Goal: Task Accomplishment & Management: Complete application form

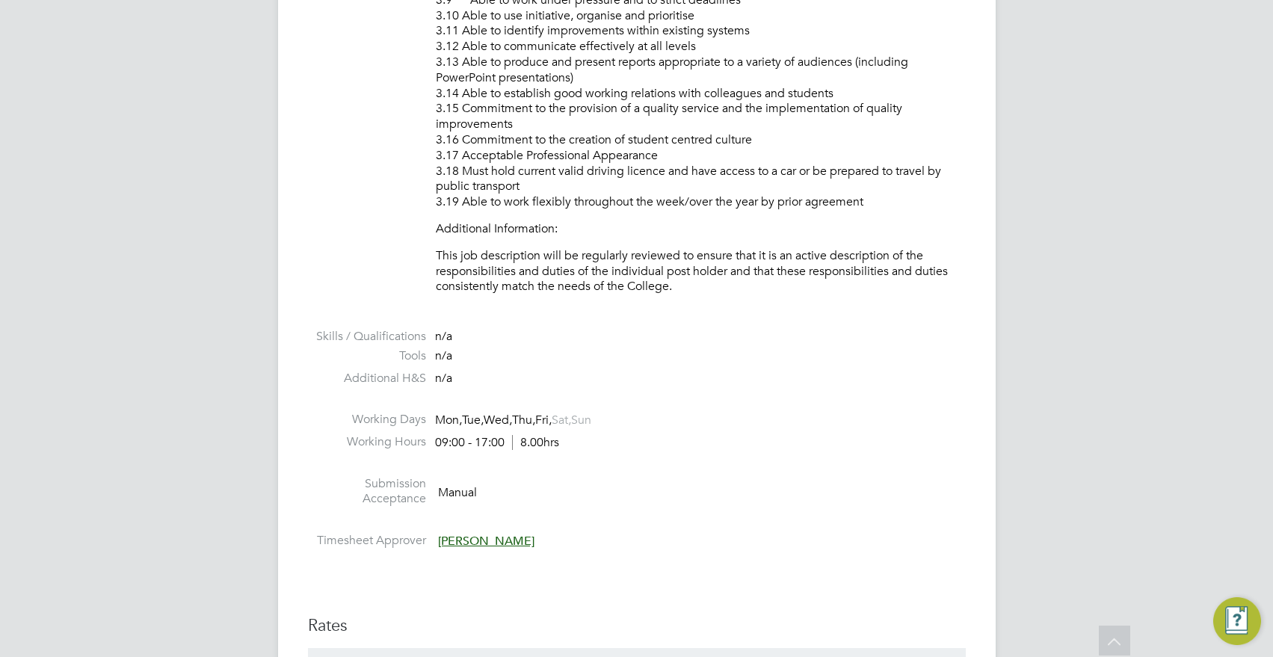
scroll to position [3737, 0]
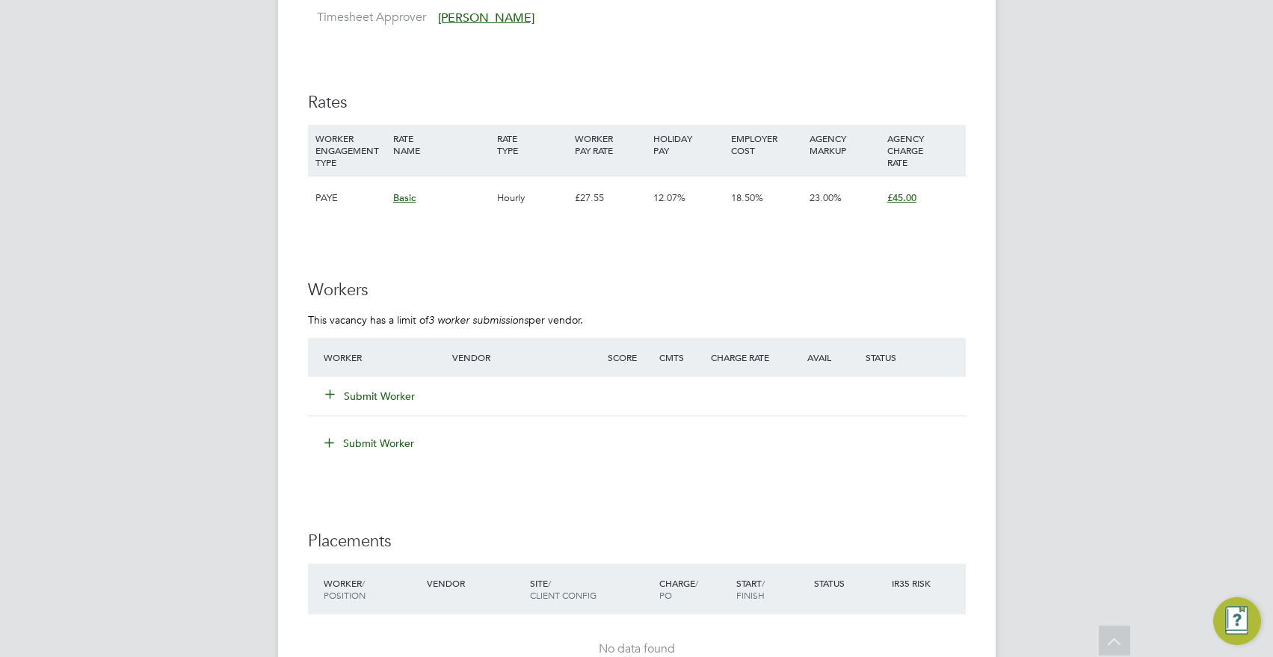
click at [389, 394] on button "Submit Worker" at bounding box center [371, 396] width 90 height 15
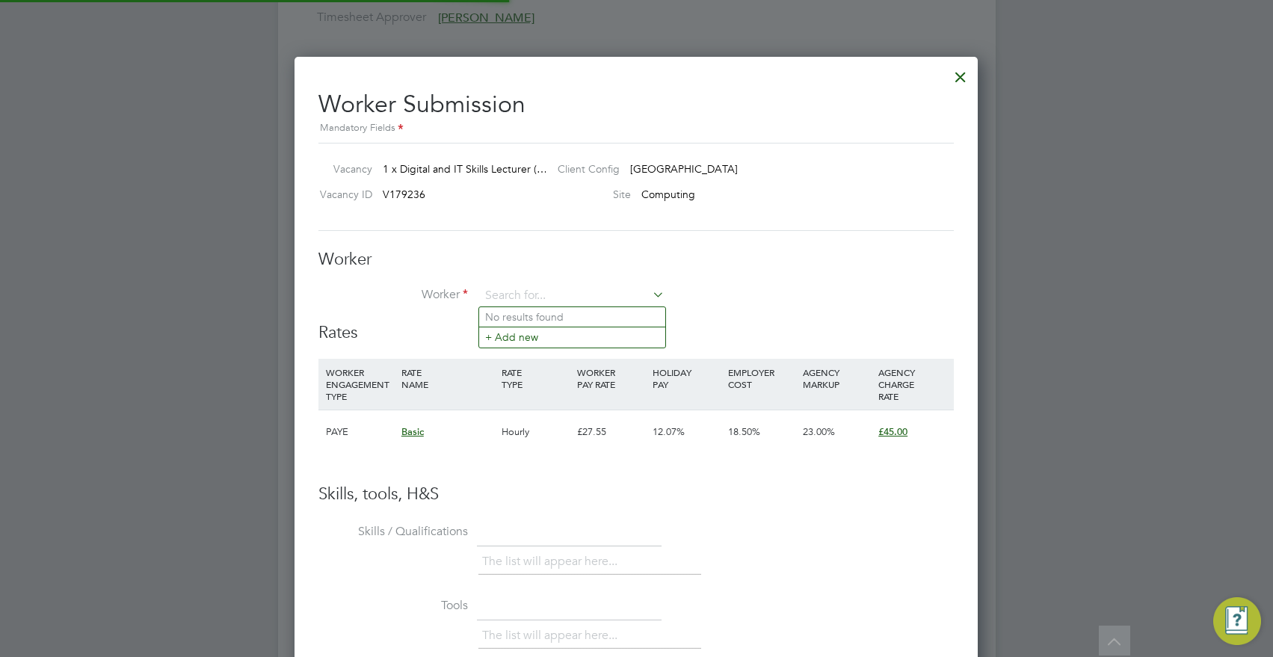
scroll to position [907, 684]
click at [521, 291] on input at bounding box center [572, 296] width 185 height 22
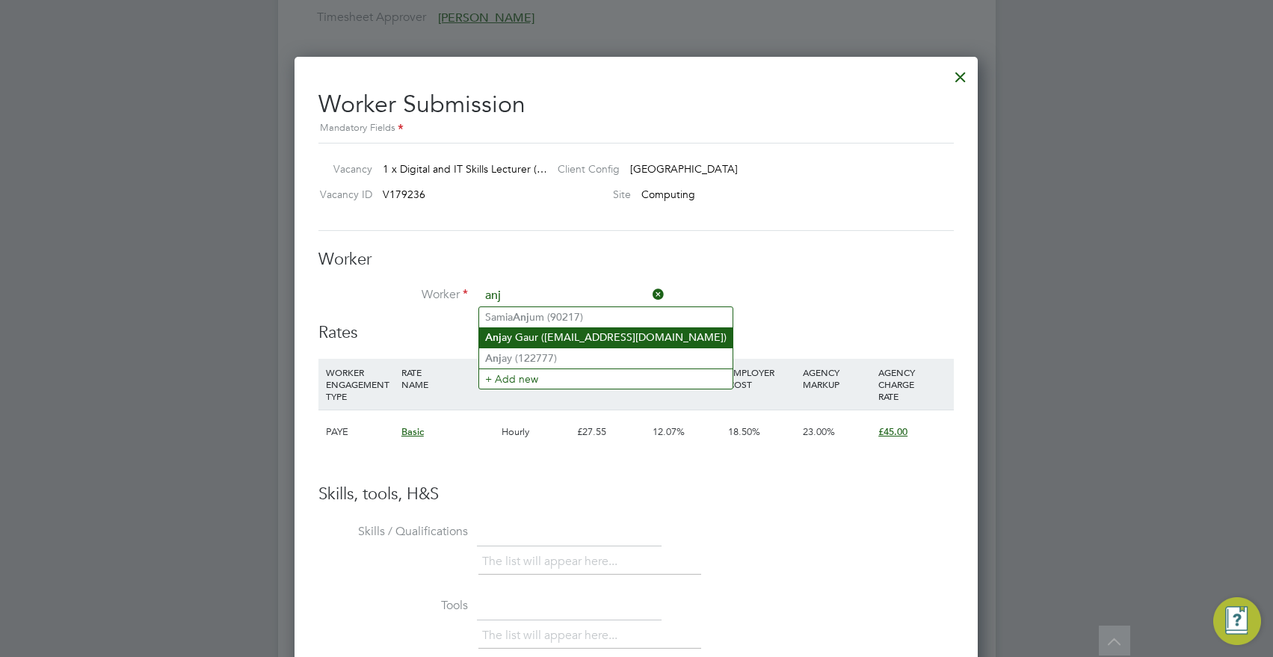
click at [556, 339] on li "Anj ay Gaur (ANJAYGAUR20@GMAIL.COM)" at bounding box center [605, 337] width 253 height 20
type input "Anjay Gaur (ANJAYGAUR20@GMAIL.COM)"
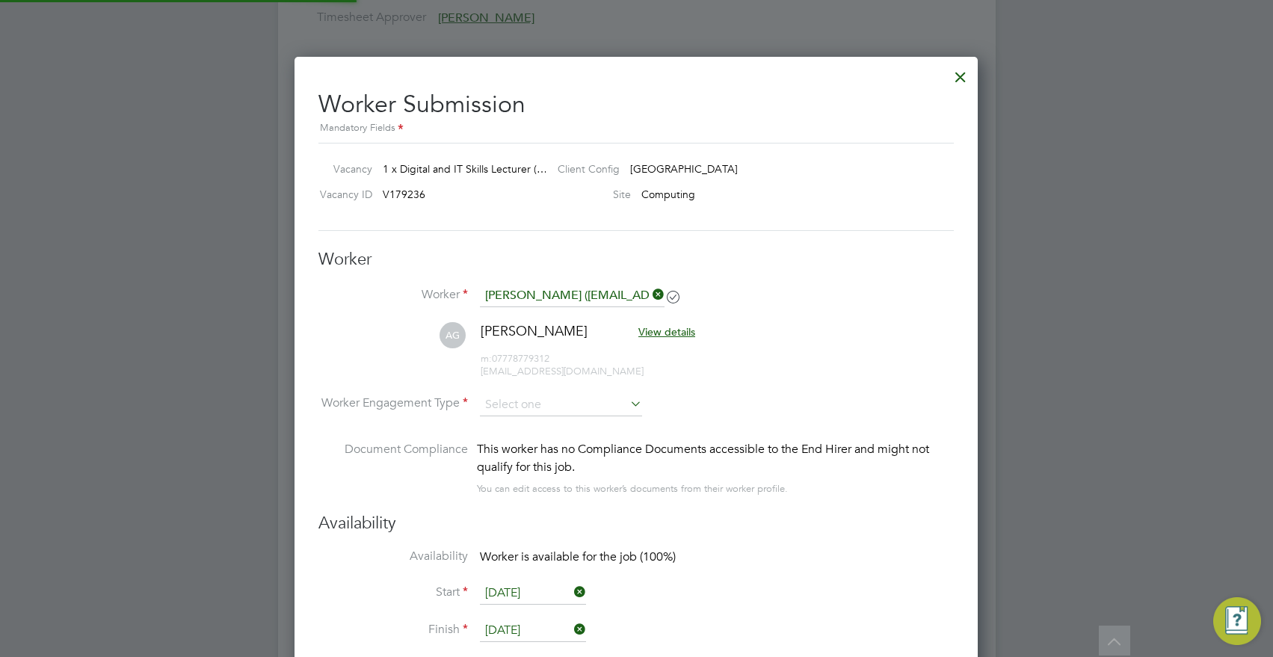
scroll to position [7, 7]
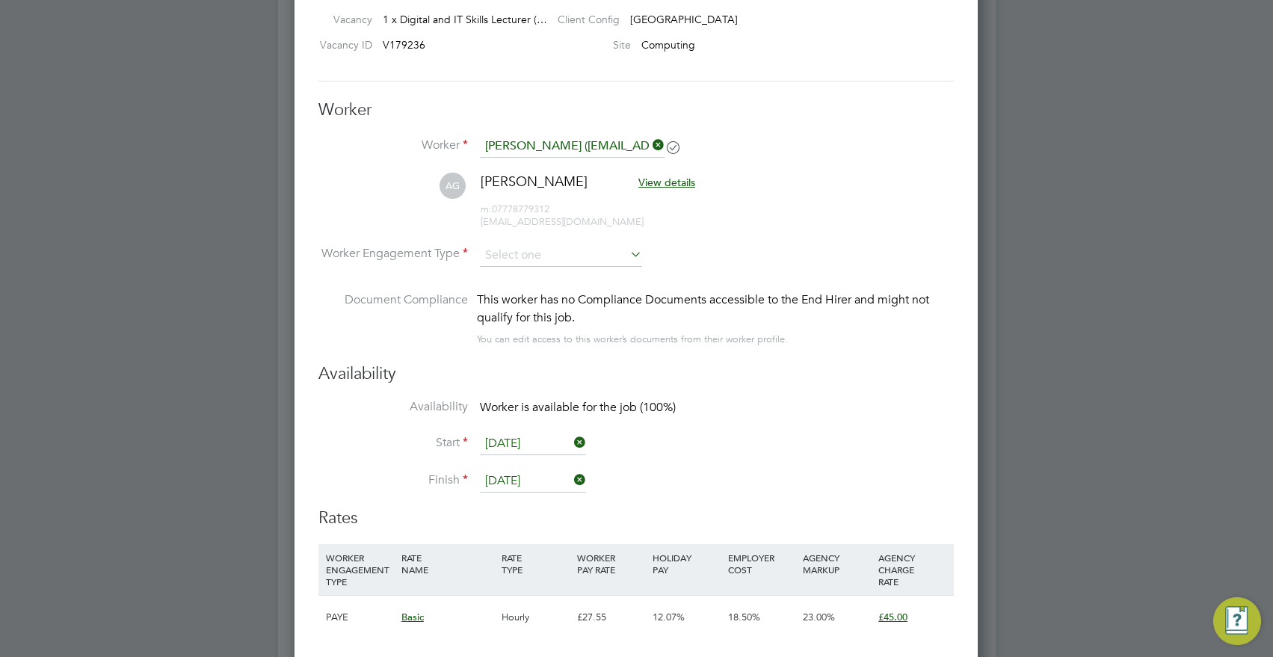
click at [579, 226] on span "anjaygaur20@gmail.com" at bounding box center [562, 221] width 163 height 13
click at [558, 251] on input at bounding box center [561, 255] width 162 height 22
click at [554, 272] on li "Contract" at bounding box center [561, 275] width 164 height 19
type input "Contract"
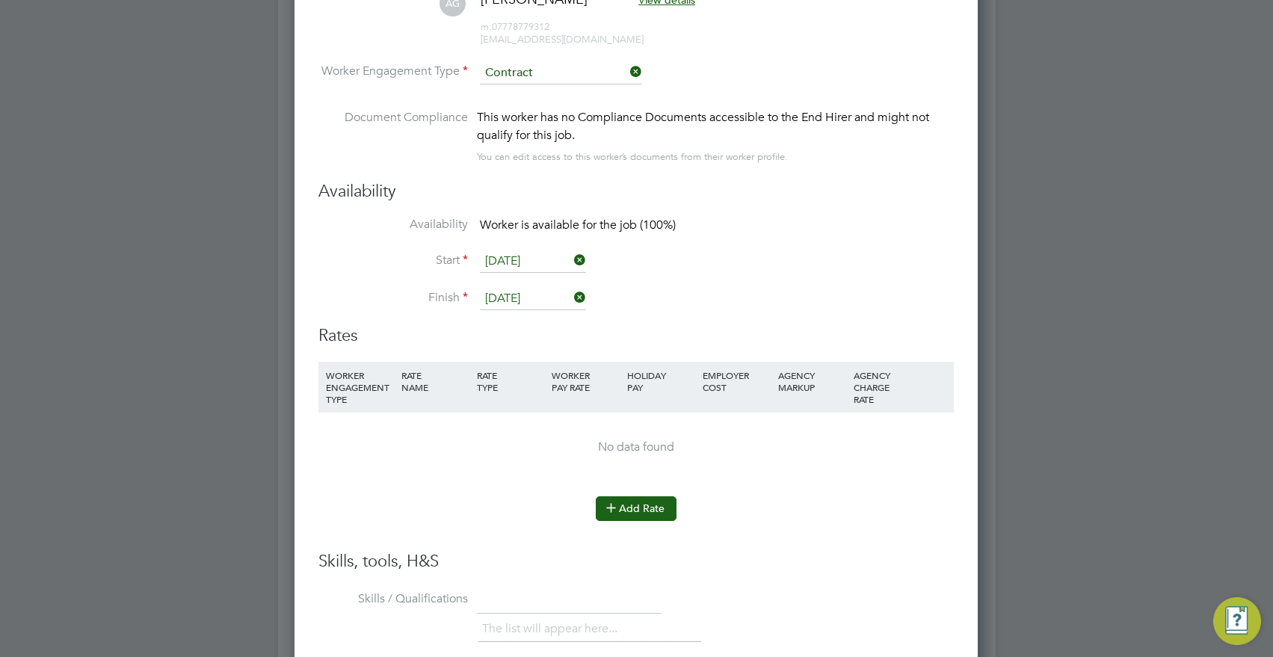
click at [617, 505] on icon at bounding box center [610, 507] width 11 height 11
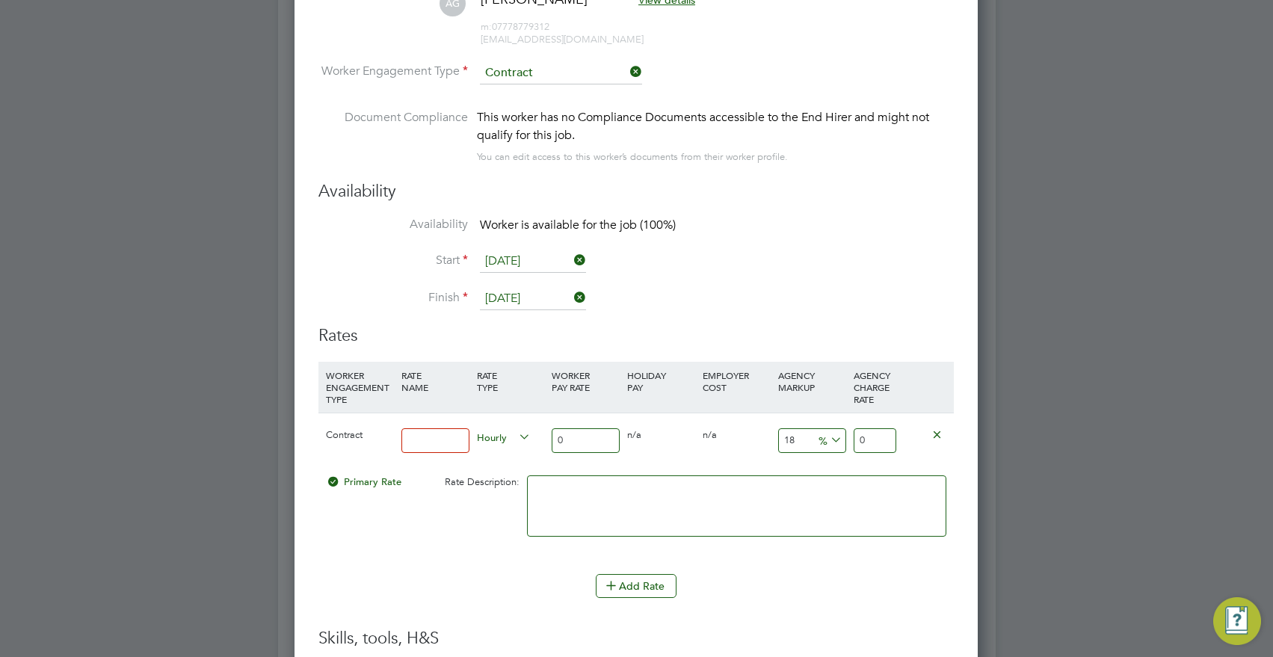
click at [428, 446] on input at bounding box center [435, 440] width 68 height 25
type input "basic"
click at [593, 472] on div at bounding box center [736, 513] width 427 height 91
click at [592, 468] on div at bounding box center [736, 513] width 427 height 91
click at [593, 457] on div "0" at bounding box center [585, 440] width 75 height 55
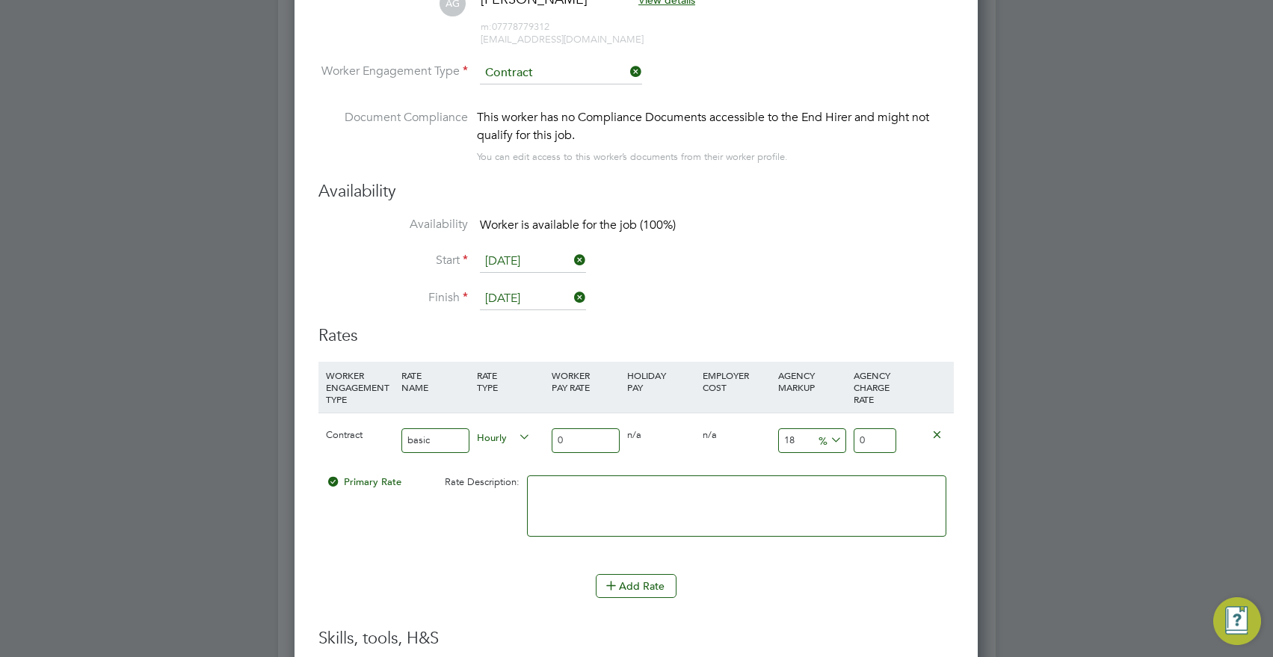
click at [590, 439] on input "0" at bounding box center [586, 440] width 68 height 25
click at [574, 432] on input "0" at bounding box center [586, 440] width 68 height 25
click at [570, 434] on input "0" at bounding box center [586, 440] width 68 height 25
drag, startPoint x: 550, startPoint y: 434, endPoint x: 463, endPoint y: 430, distance: 86.8
click at [463, 430] on div "Contract basic Hourly 0 0 n/a 0 n/a 18 0 % 0" at bounding box center [635, 440] width 635 height 55
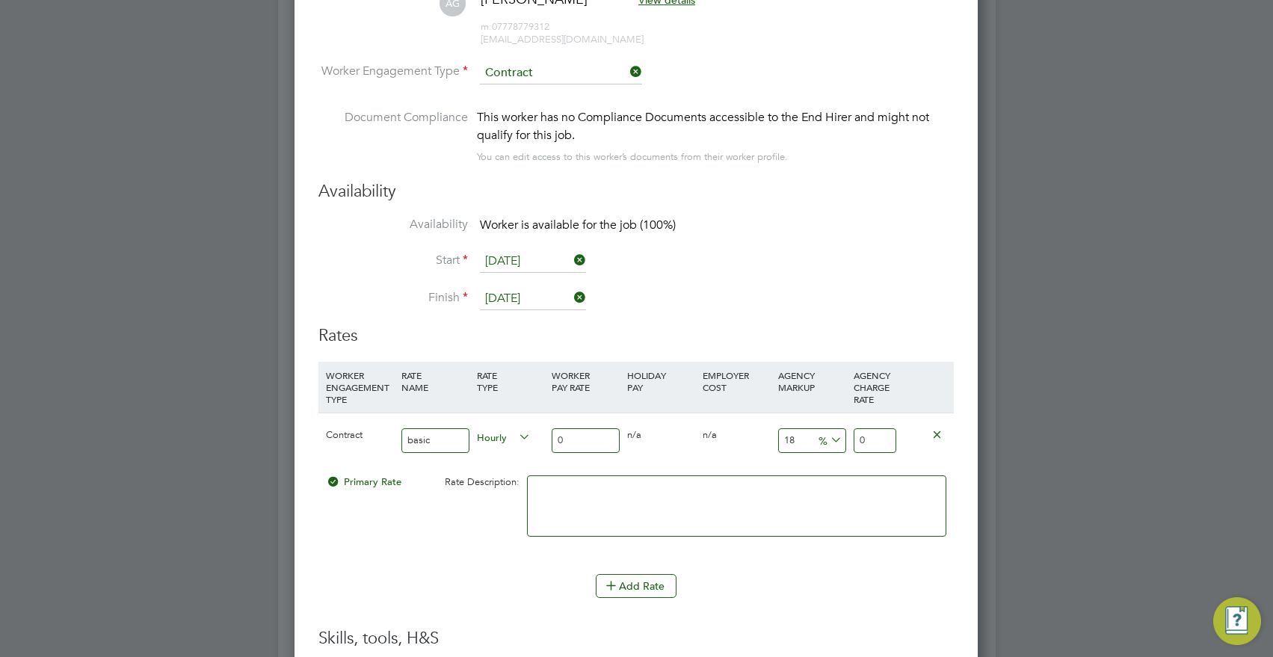
drag, startPoint x: 804, startPoint y: 443, endPoint x: 728, endPoint y: 429, distance: 77.5
click at [751, 437] on div "Contract basic Hourly 0 0 n/a 0 n/a 18 0 % 0" at bounding box center [635, 440] width 635 height 55
type input "17"
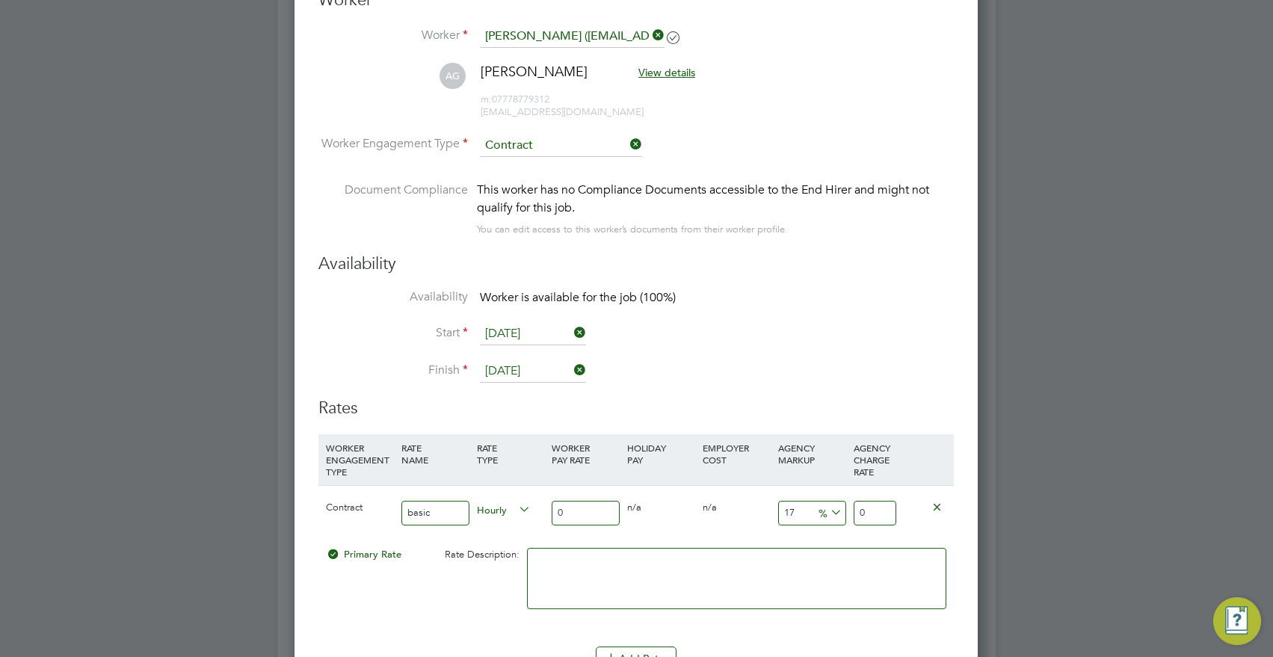
drag, startPoint x: 798, startPoint y: 513, endPoint x: 682, endPoint y: 503, distance: 116.3
click at [682, 503] on div "Contract basic Hourly 0 0 n/a 0 n/a 17 0 % 0" at bounding box center [635, 512] width 635 height 55
drag, startPoint x: 574, startPoint y: 505, endPoint x: 451, endPoint y: 503, distance: 123.3
click at [451, 503] on div "Contract basic Hourly 0 0 n/a 0 n/a 17 0 % 0" at bounding box center [635, 512] width 635 height 55
type input "04"
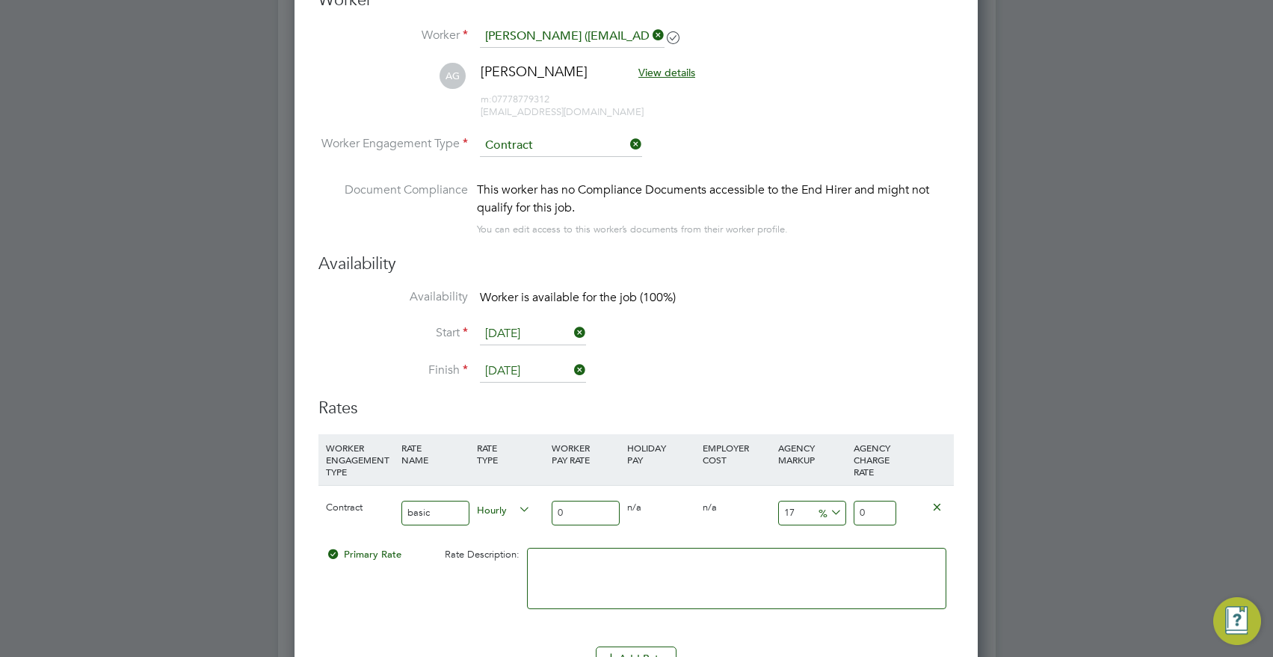
type input "4.68"
type input "041"
type input "47.97"
drag, startPoint x: 561, startPoint y: 513, endPoint x: 528, endPoint y: 513, distance: 32.9
click at [528, 513] on div "Contract basic Hourly 041 0 n/a 0 n/a 17 6.97 % 47.97" at bounding box center [635, 512] width 635 height 55
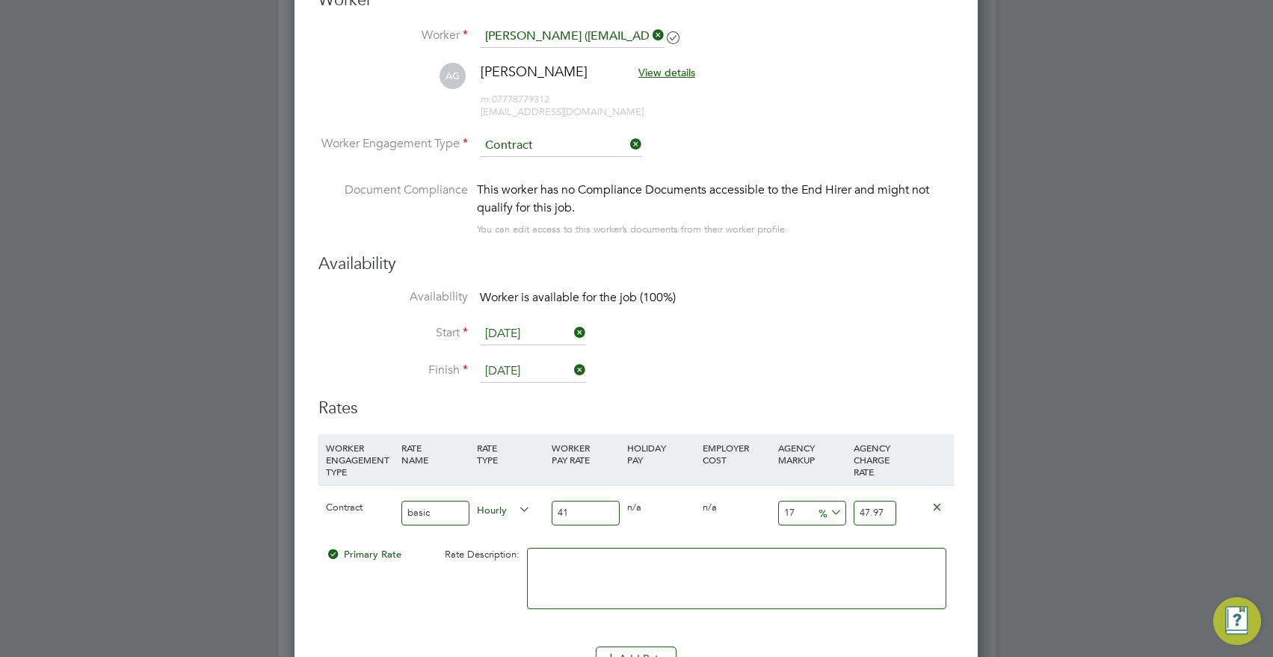
type input "41"
drag, startPoint x: 806, startPoint y: 519, endPoint x: 759, endPoint y: 516, distance: 47.1
click at [759, 516] on div "Contract basic Hourly 41 0 n/a 0 n/a 17 6.97 % 47.97" at bounding box center [635, 512] width 635 height 55
type input "2"
type input "41.82"
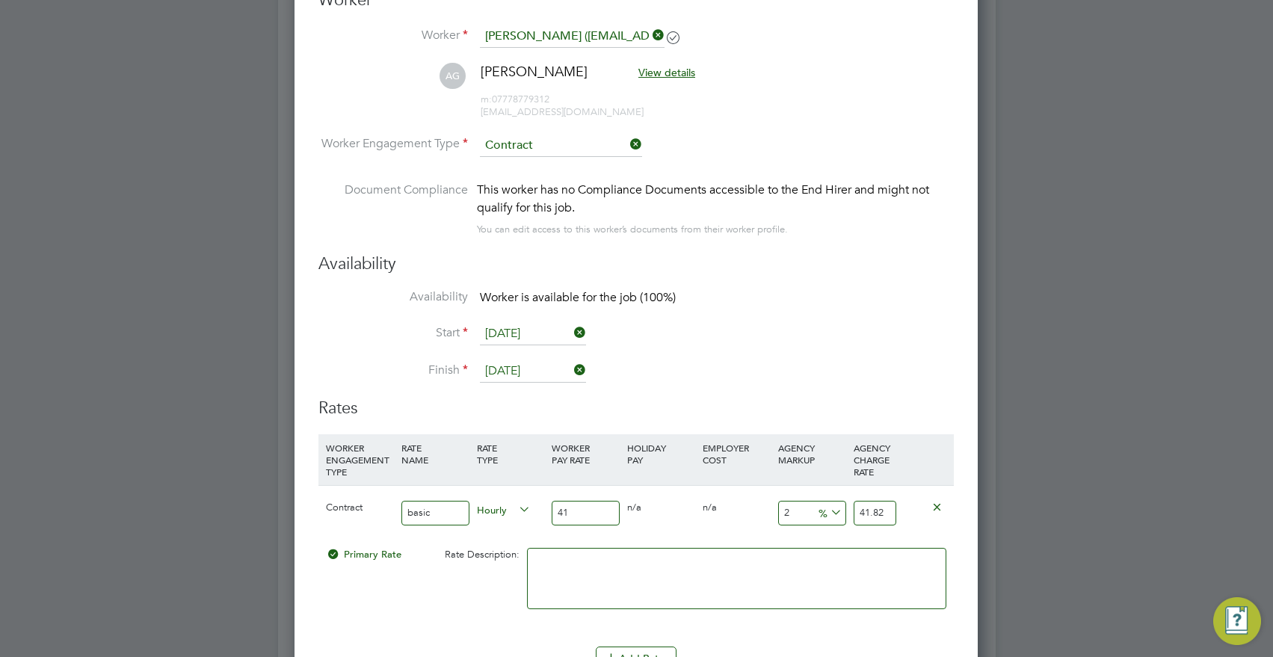
type input "23"
type input "50.43"
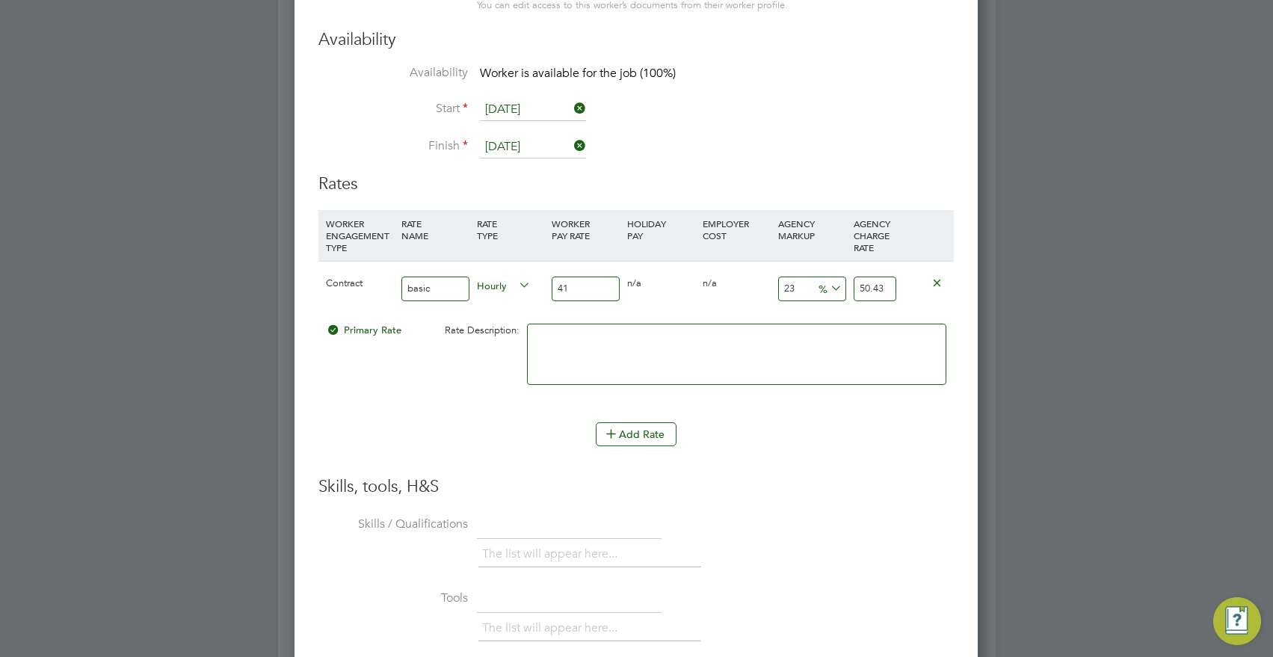
type input "23"
click at [753, 454] on li "Add Rate" at bounding box center [635, 441] width 635 height 39
click at [617, 432] on icon at bounding box center [610, 433] width 11 height 11
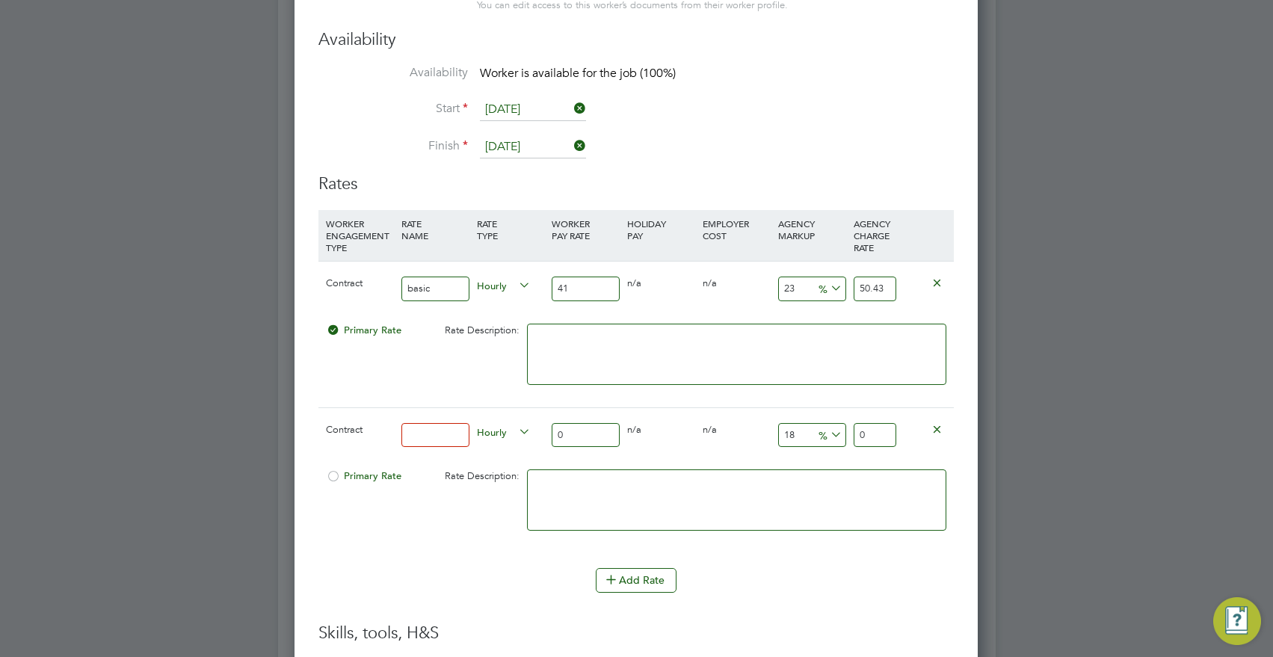
click at [937, 430] on icon at bounding box center [936, 428] width 11 height 11
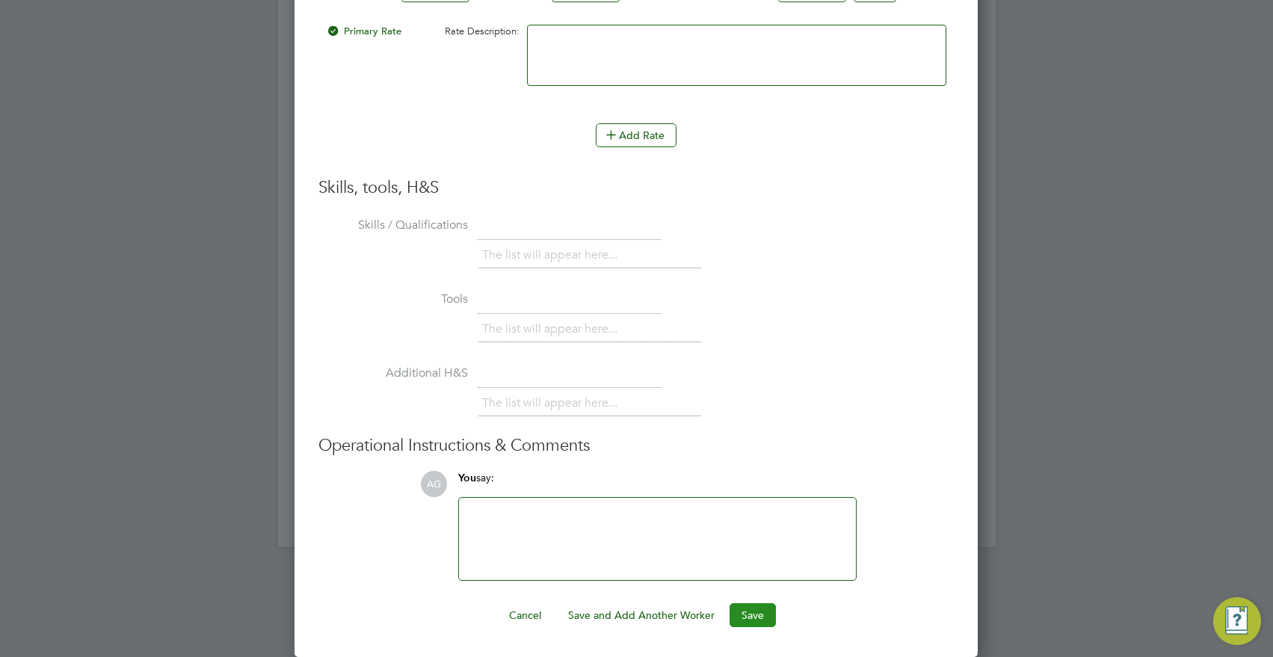
click at [749, 614] on button "Save" at bounding box center [752, 615] width 46 height 24
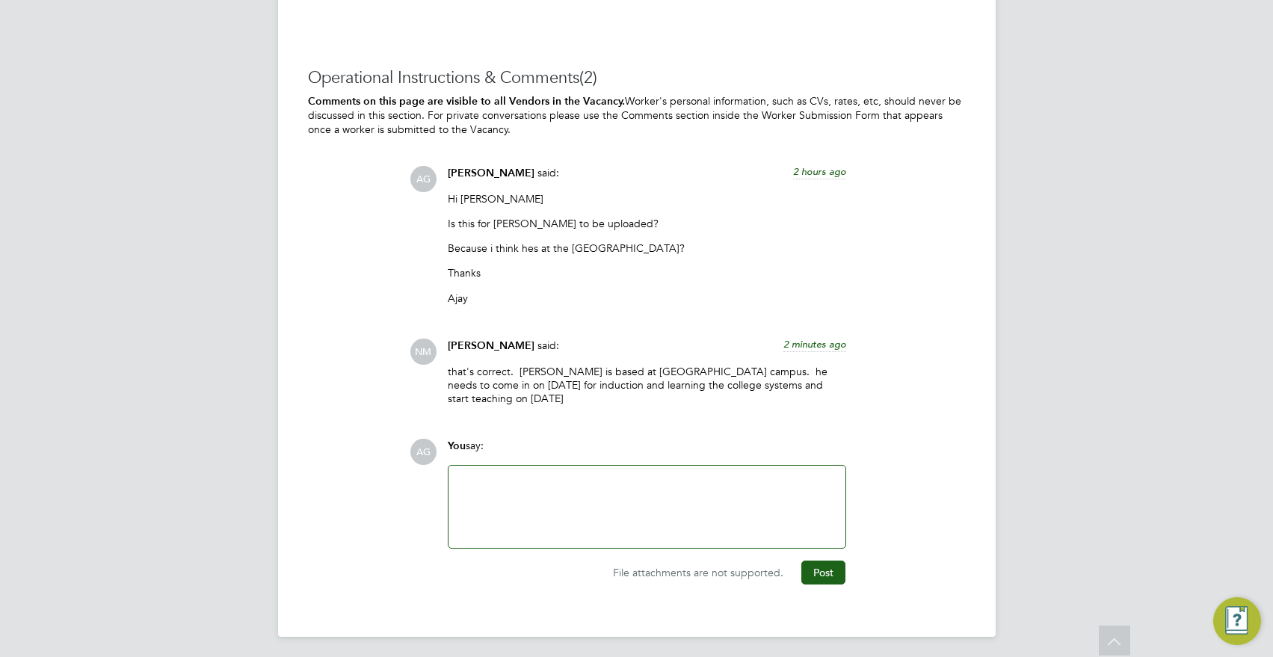
scroll to position [4429, 0]
click at [701, 495] on div at bounding box center [646, 504] width 379 height 64
drag, startPoint x: 247, startPoint y: 502, endPoint x: 386, endPoint y: 531, distance: 142.0
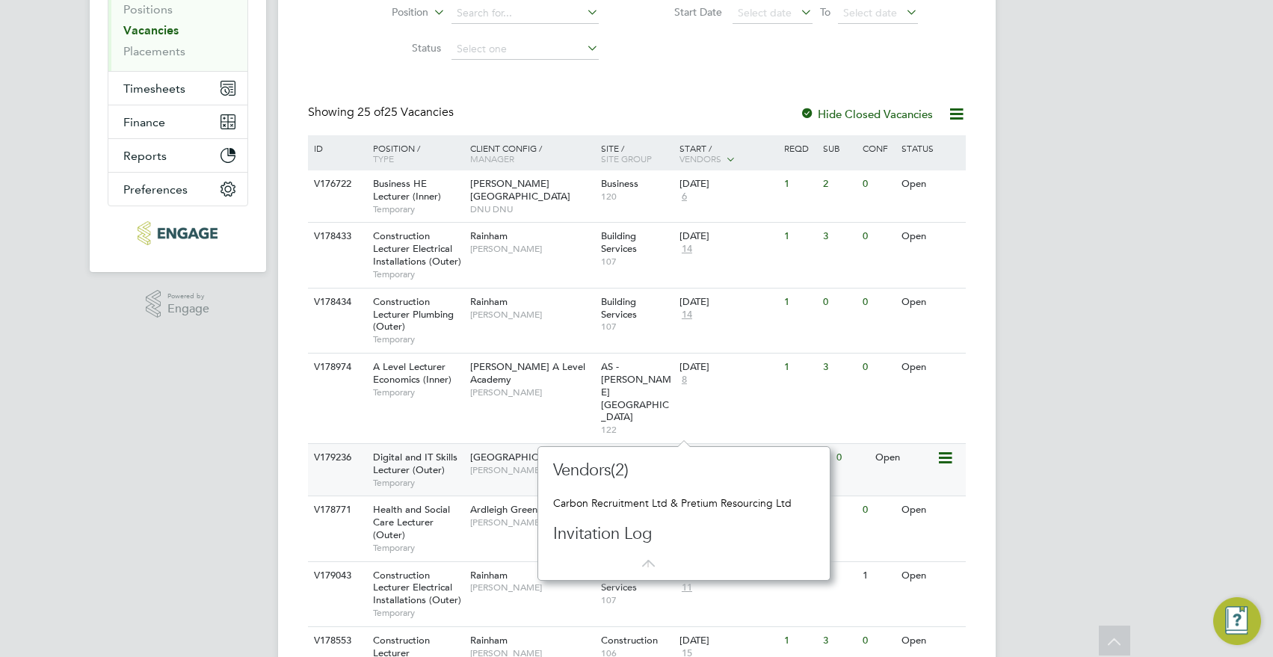
scroll to position [133, 292]
click at [538, 451] on span "[GEOGRAPHIC_DATA]" at bounding box center [520, 457] width 100 height 13
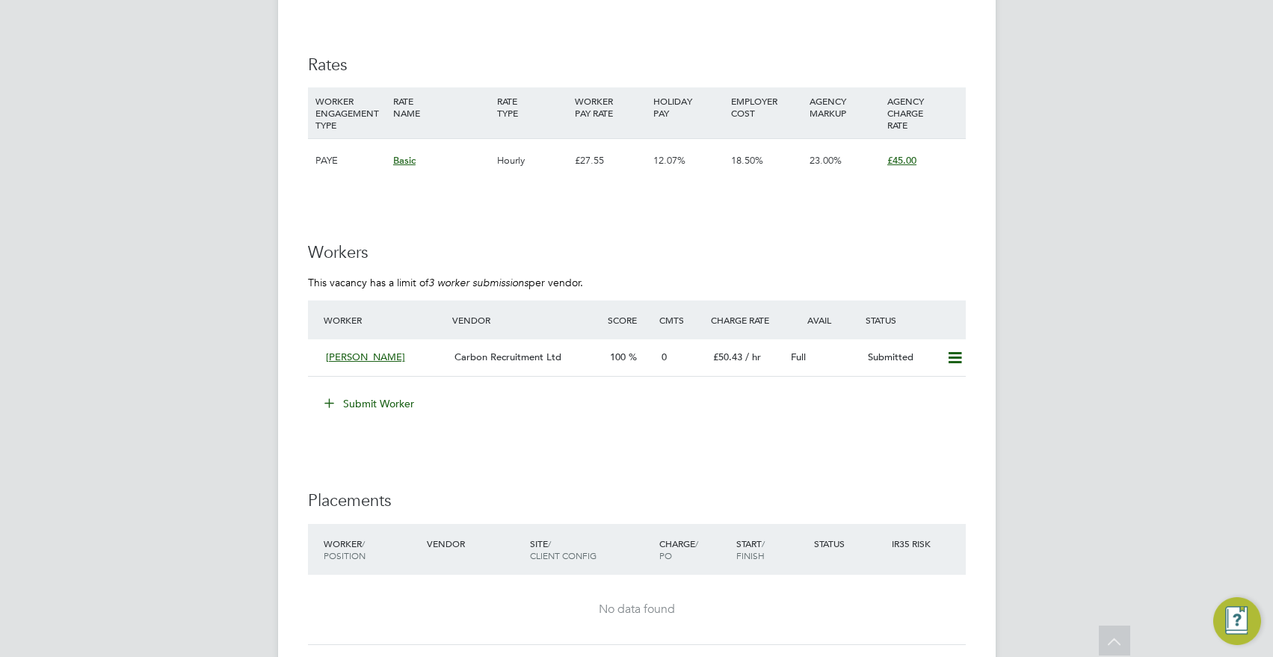
scroll to position [3757, 0]
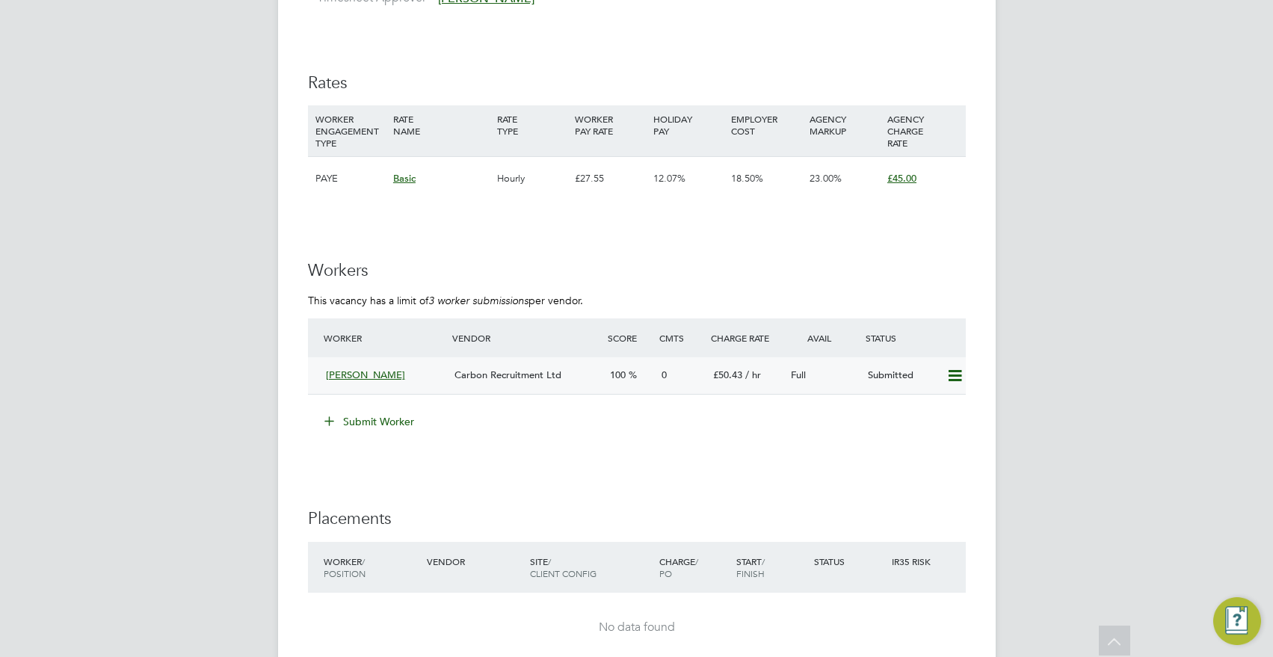
click at [389, 373] on div "Anjay Gaur" at bounding box center [384, 375] width 129 height 25
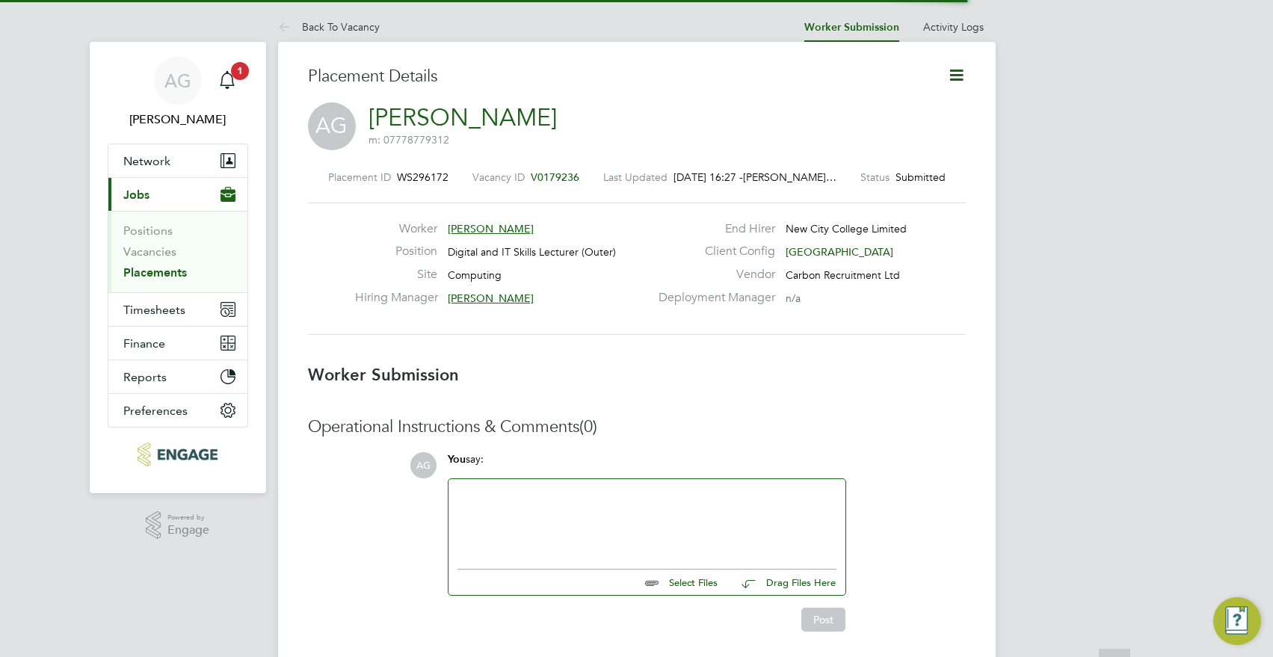
scroll to position [7, 7]
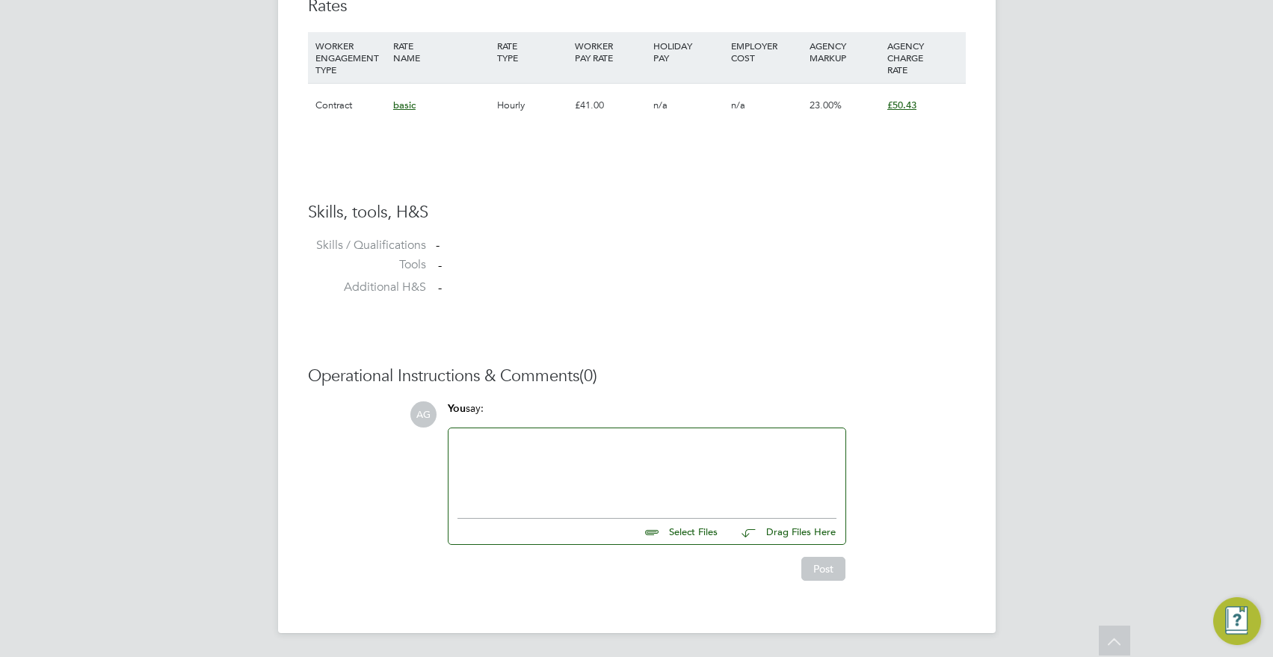
drag, startPoint x: 140, startPoint y: 546, endPoint x: 155, endPoint y: 552, distance: 16.8
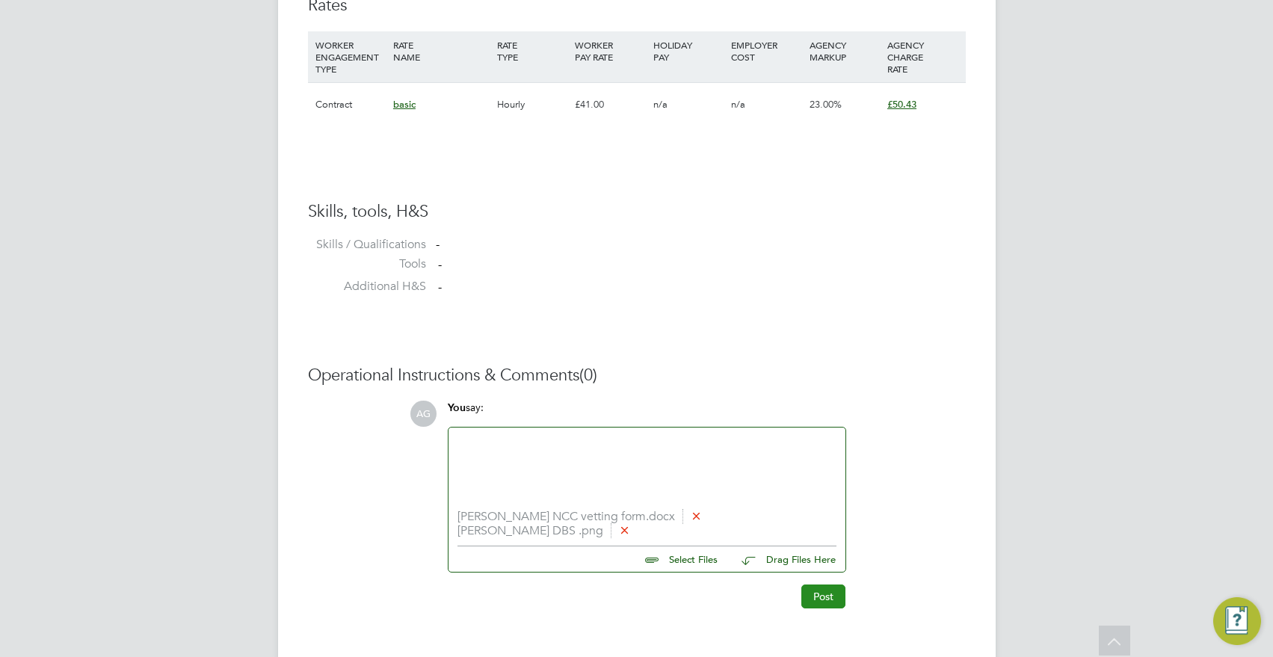
click at [806, 594] on button "Post" at bounding box center [823, 596] width 44 height 24
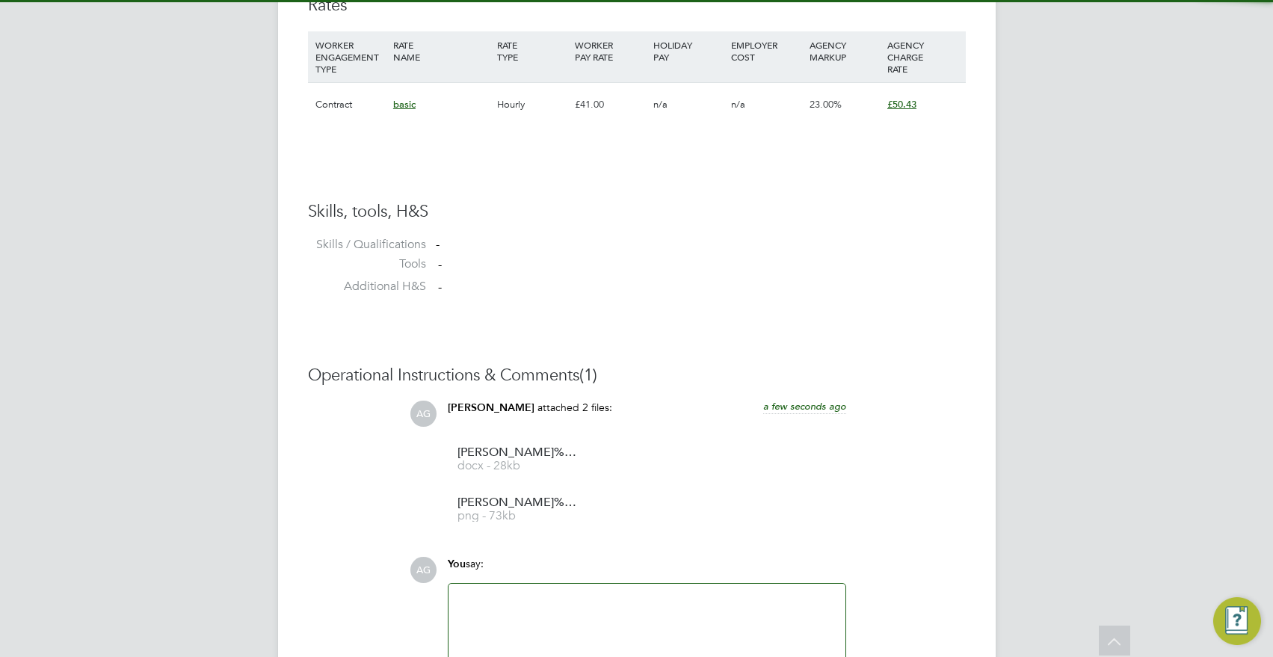
drag, startPoint x: 525, startPoint y: 573, endPoint x: 516, endPoint y: 593, distance: 21.8
click at [525, 576] on div "You say:" at bounding box center [647, 570] width 398 height 26
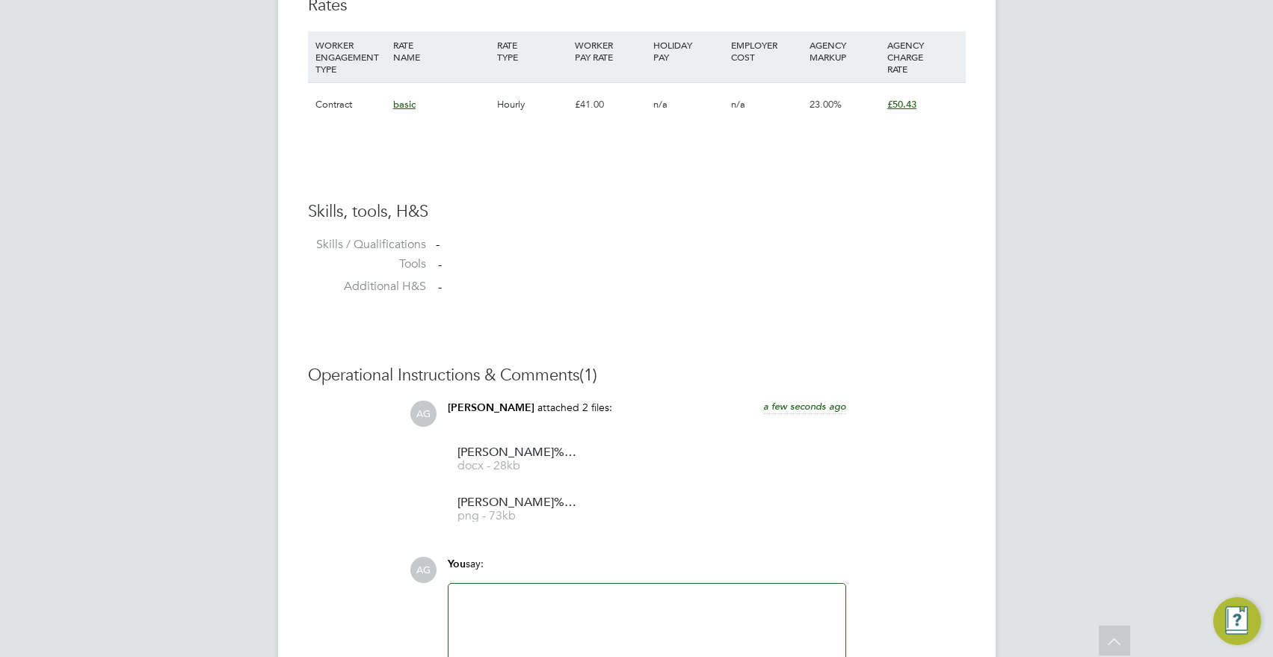
click at [516, 593] on div at bounding box center [646, 625] width 379 height 64
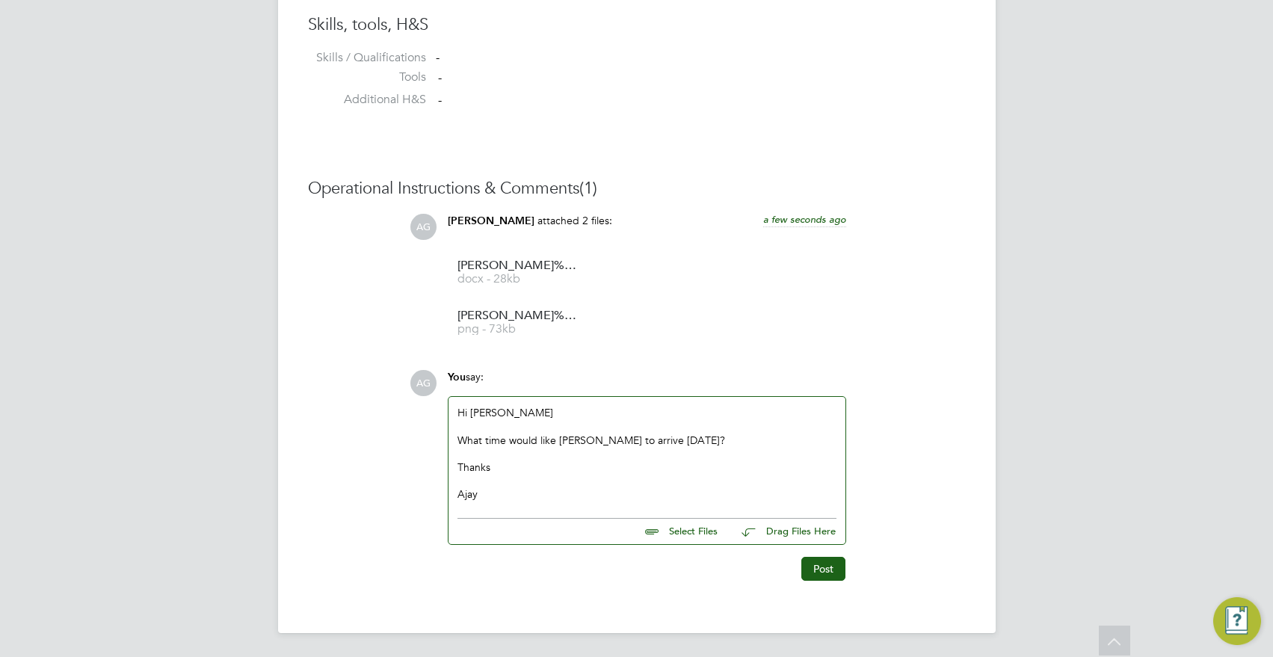
click at [816, 549] on div "Post" at bounding box center [645, 563] width 413 height 36
click at [820, 553] on div "Post" at bounding box center [645, 563] width 413 height 36
click at [821, 561] on button "Post" at bounding box center [823, 569] width 44 height 24
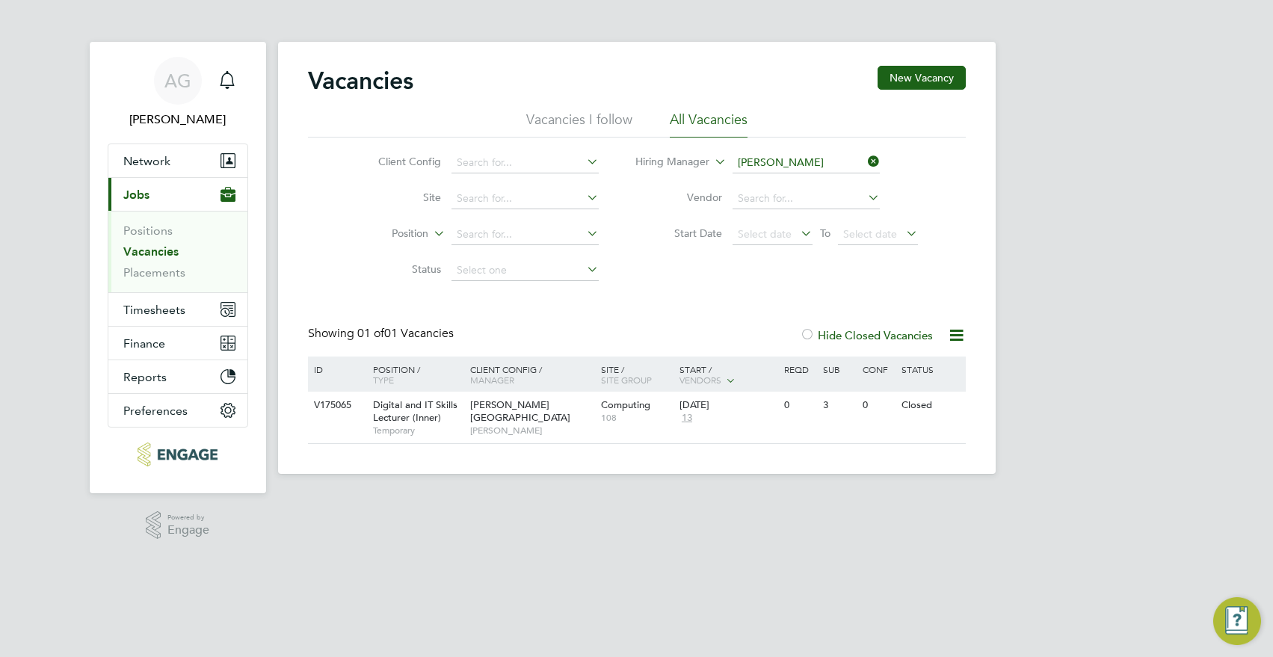
click at [845, 333] on label "Hide Closed Vacancies" at bounding box center [866, 335] width 133 height 14
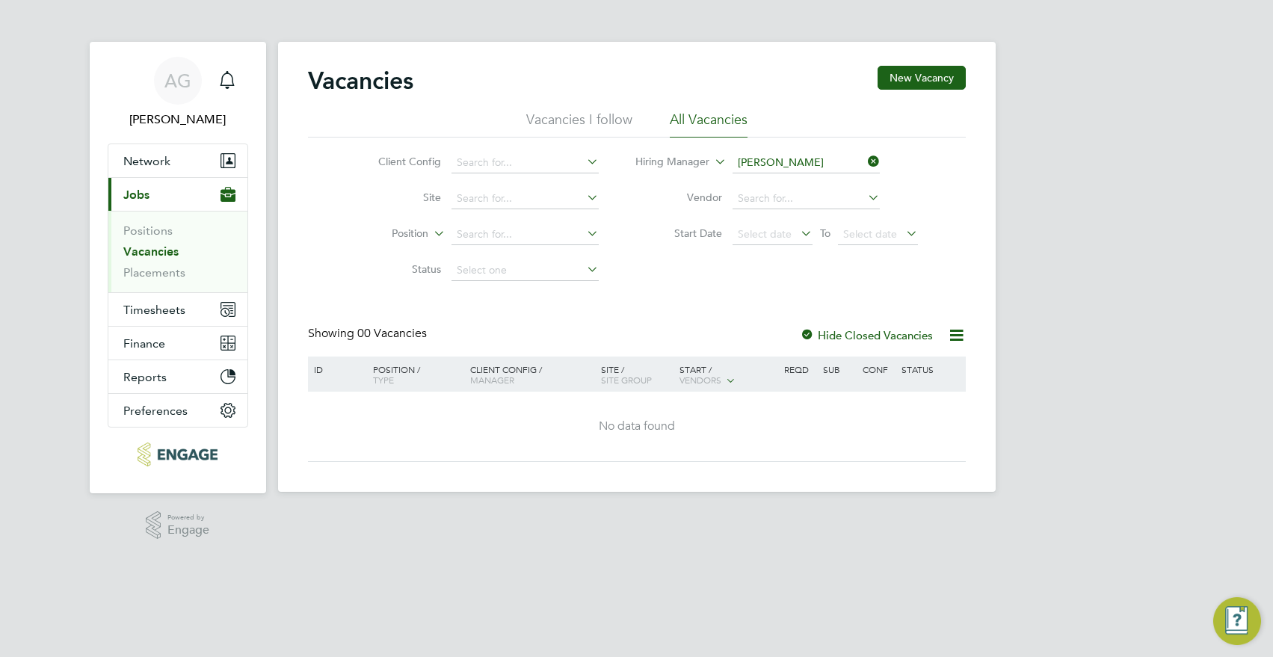
click at [865, 161] on icon at bounding box center [865, 161] width 0 height 21
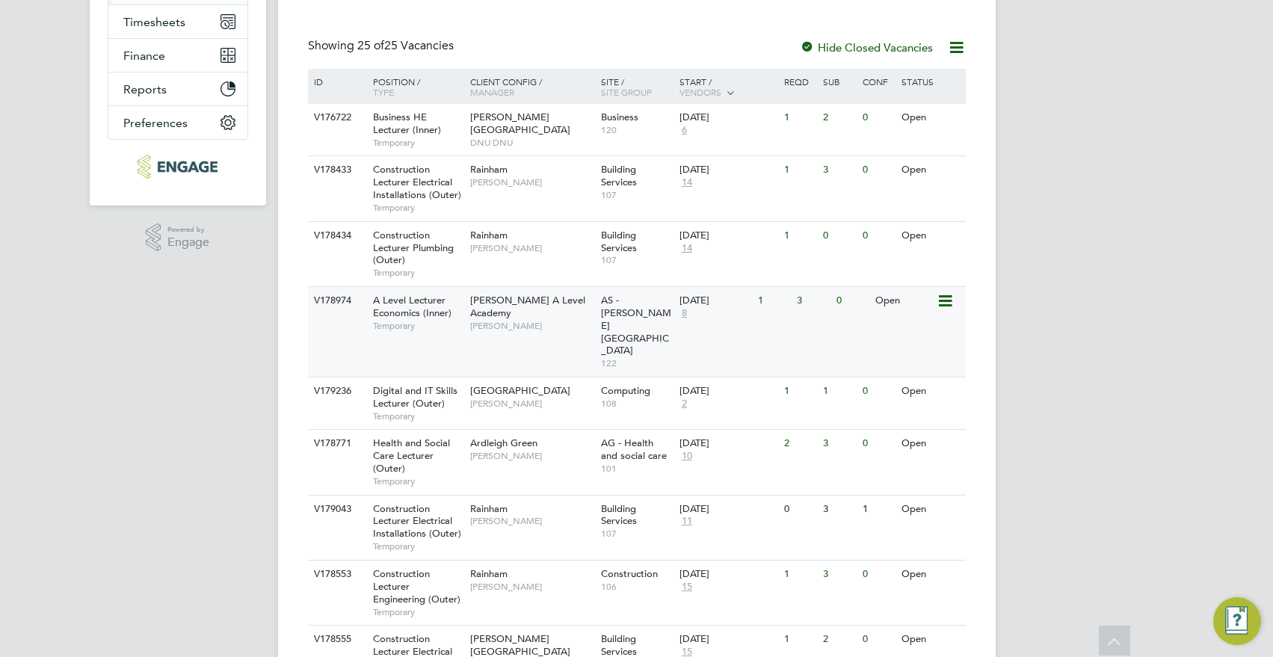
scroll to position [299, 0]
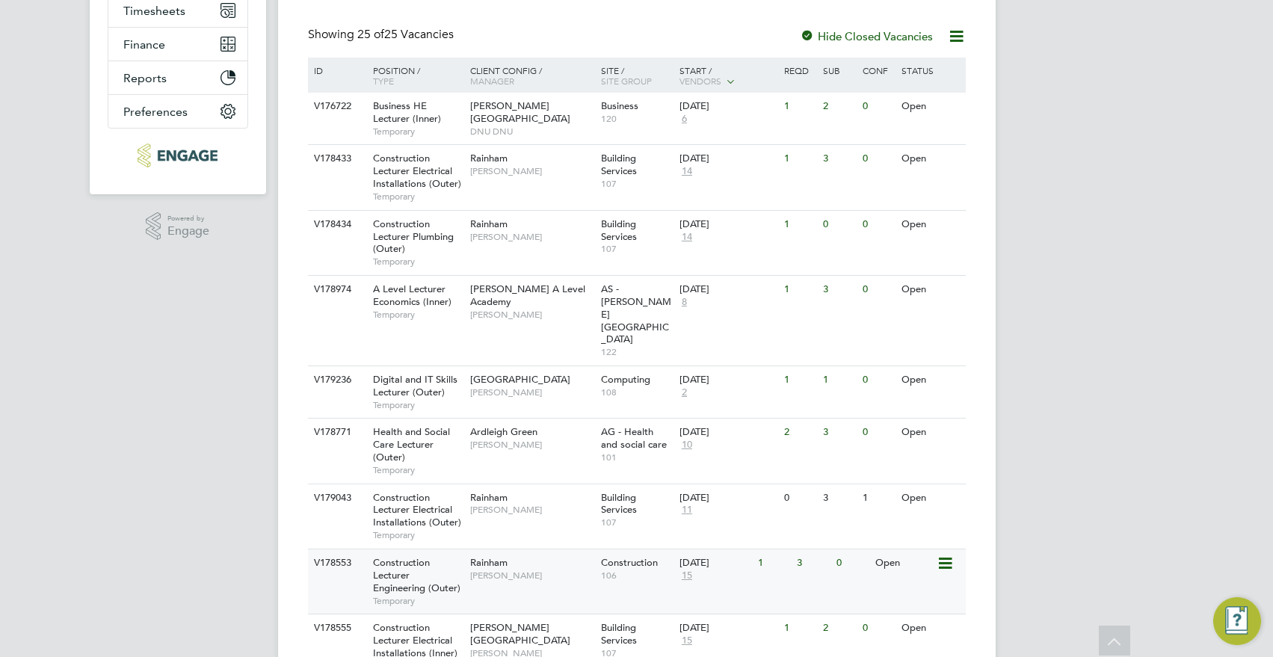
click at [794, 549] on div "3" at bounding box center [812, 563] width 39 height 28
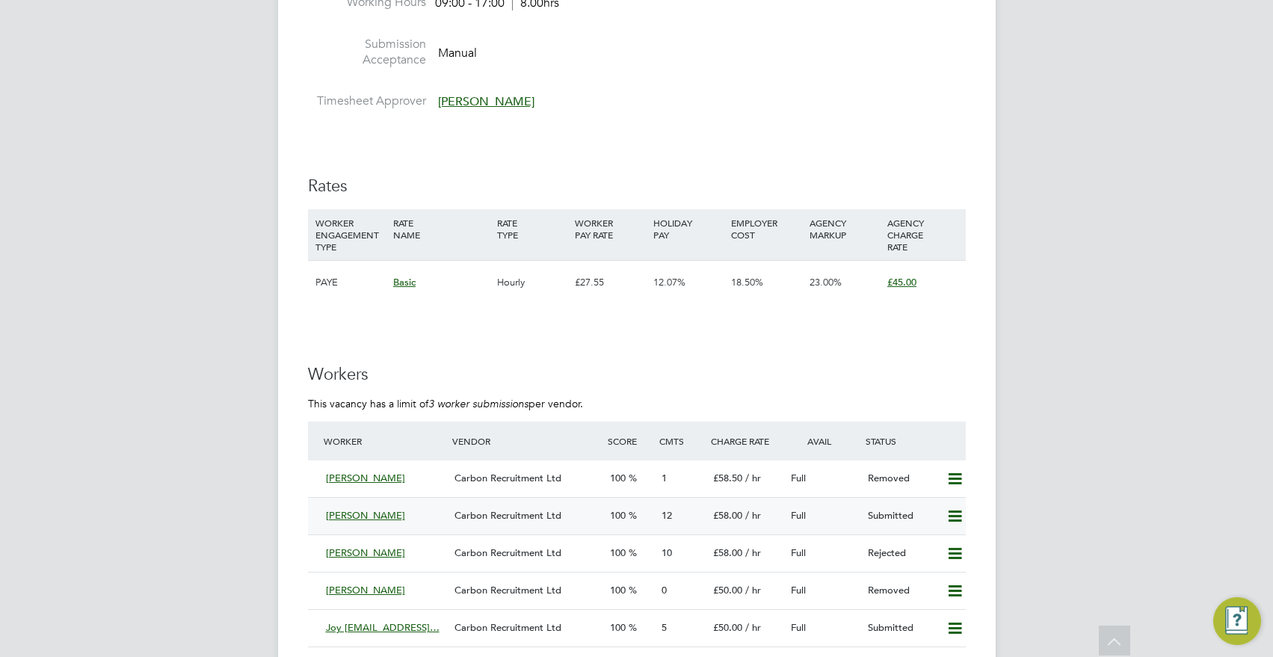
click at [664, 514] on span "12" at bounding box center [666, 515] width 10 height 13
